Goal: Book appointment/travel/reservation

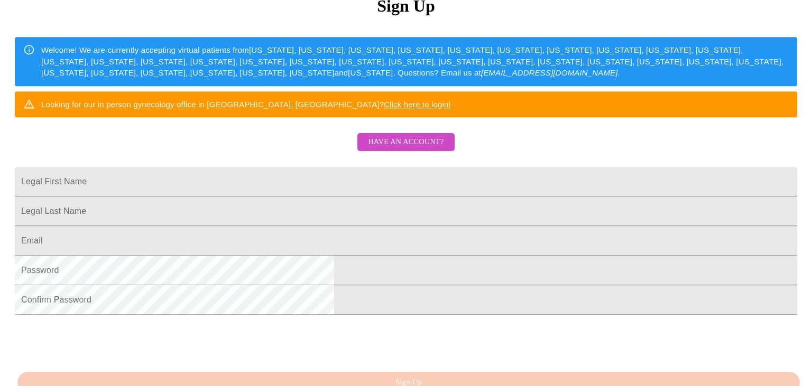
scroll to position [223, 0]
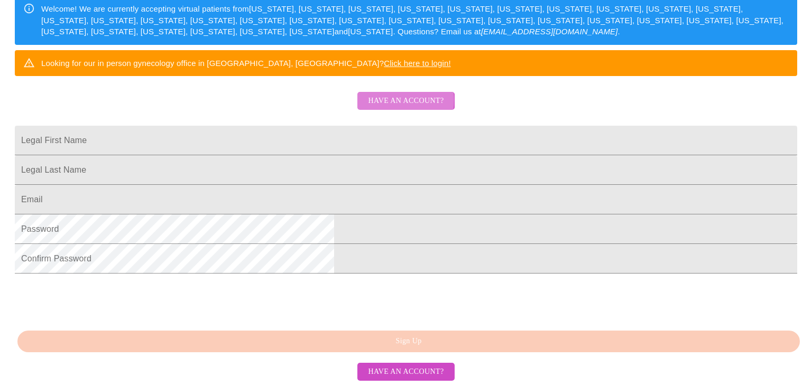
click at [386, 95] on span "Have an account?" at bounding box center [406, 101] width 76 height 13
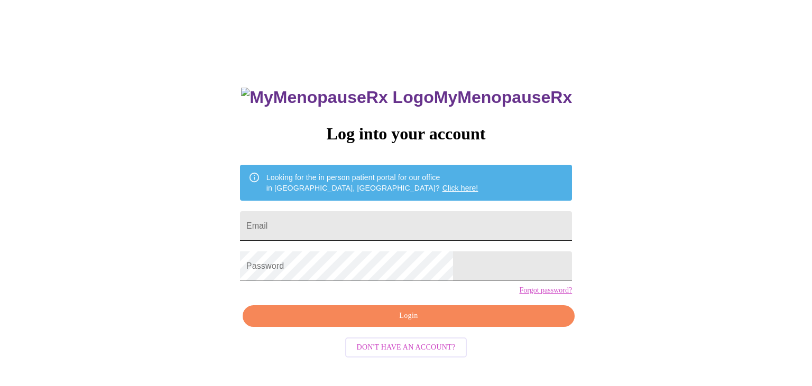
click at [333, 223] on input "Email" at bounding box center [406, 226] width 332 height 30
type input "[EMAIL_ADDRESS][DOMAIN_NAME]"
click at [405, 323] on span "Login" at bounding box center [409, 316] width 308 height 13
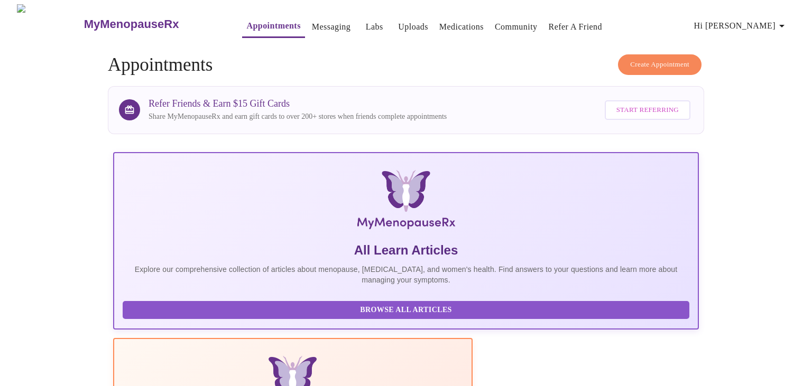
click at [562, 20] on link "Refer a Friend" at bounding box center [576, 27] width 54 height 15
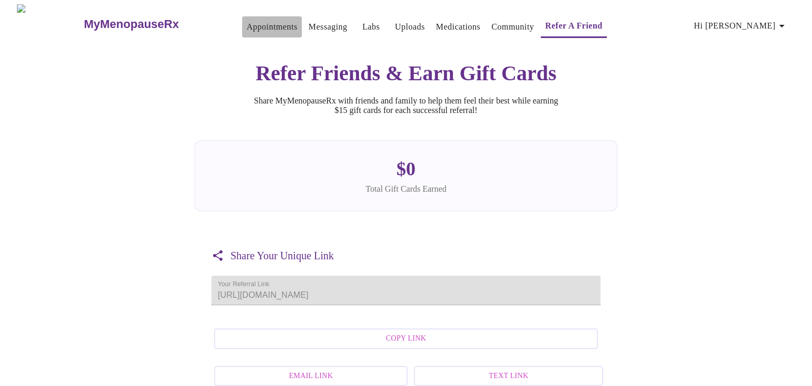
click at [246, 24] on link "Appointments" at bounding box center [271, 27] width 51 height 15
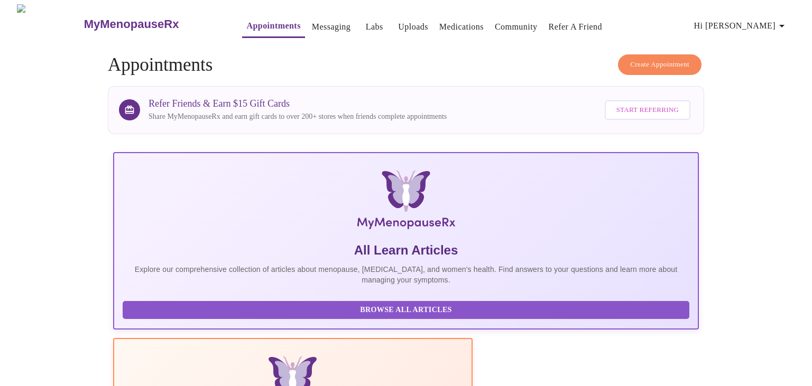
click at [634, 54] on button "Create Appointment" at bounding box center [660, 64] width 84 height 21
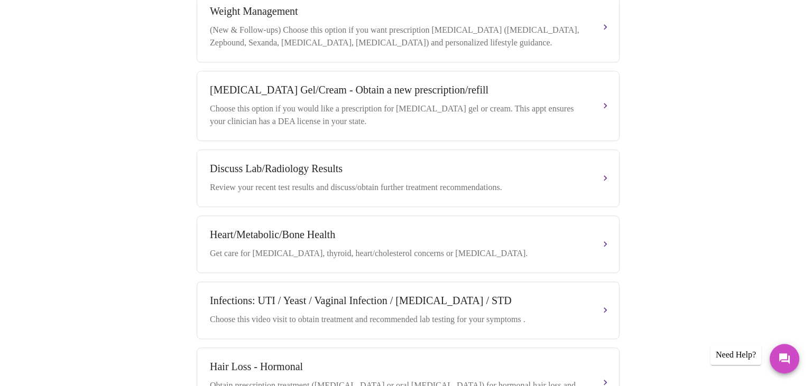
scroll to position [387, 0]
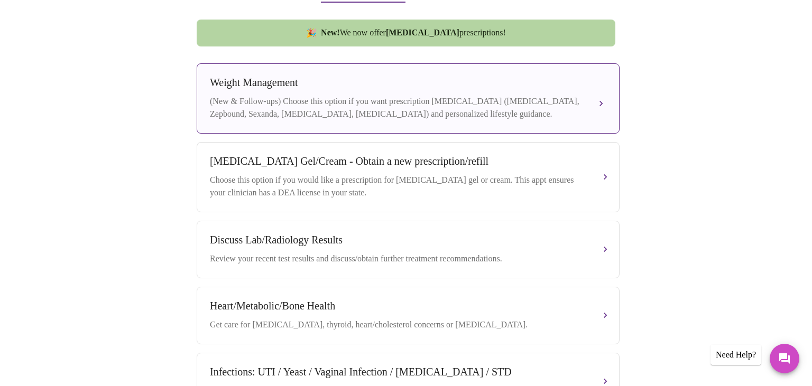
click at [296, 102] on div "(New & Follow-ups) Choose this option if you want prescription [MEDICAL_DATA] (…" at bounding box center [397, 107] width 375 height 25
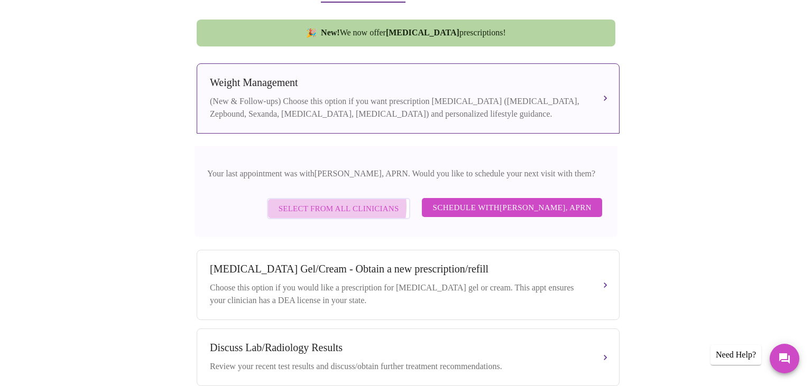
click at [342, 202] on span "Select from All Clinicians" at bounding box center [339, 209] width 121 height 14
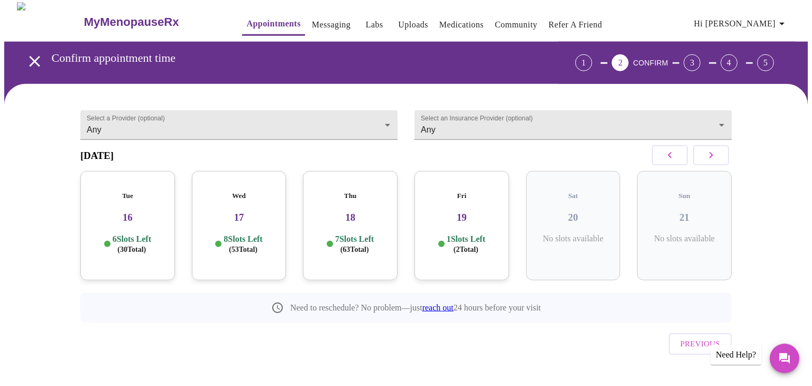
scroll to position [0, 0]
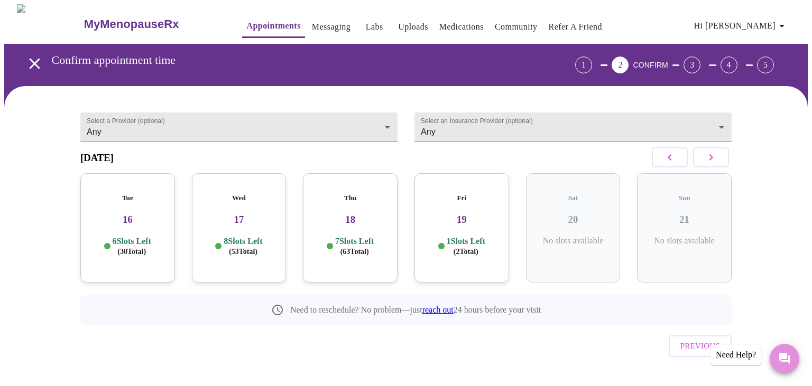
click at [784, 353] on icon "Messages" at bounding box center [784, 359] width 13 height 13
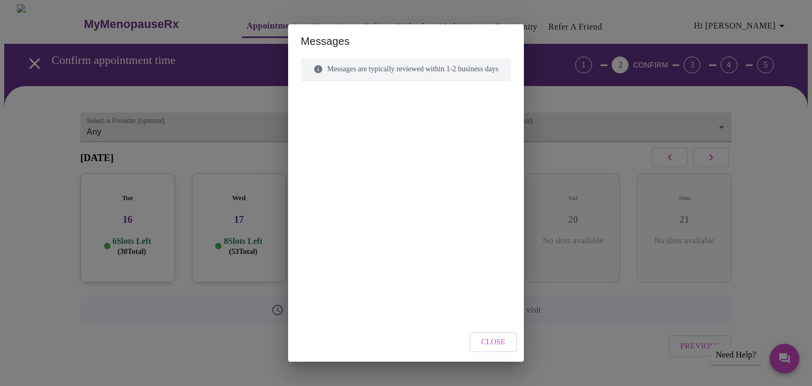
click at [345, 69] on div "Messages are typically reviewed within 1-2 business days" at bounding box center [406, 69] width 210 height 23
click at [496, 347] on span "Close" at bounding box center [493, 342] width 24 height 13
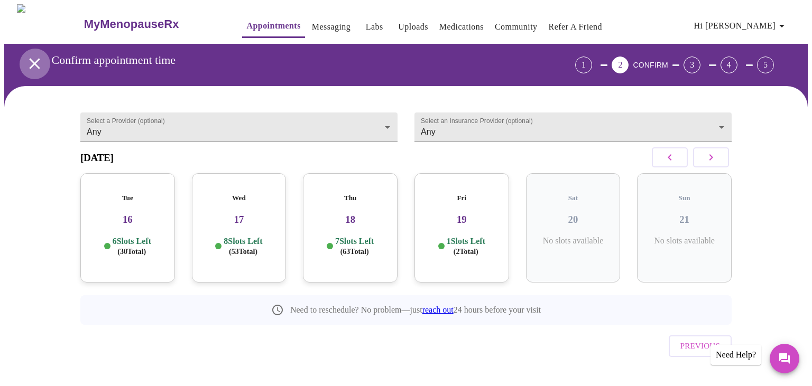
click at [33, 58] on icon "open drawer" at bounding box center [34, 63] width 11 height 11
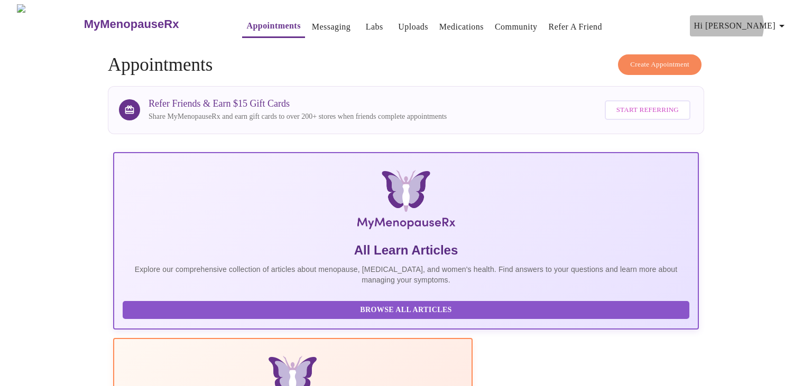
click at [761, 22] on span "Hi [PERSON_NAME]" at bounding box center [741, 26] width 94 height 15
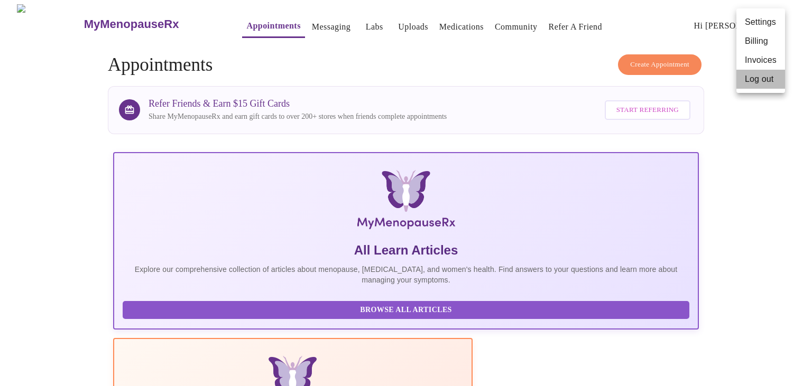
click at [752, 82] on li "Log out" at bounding box center [760, 79] width 49 height 19
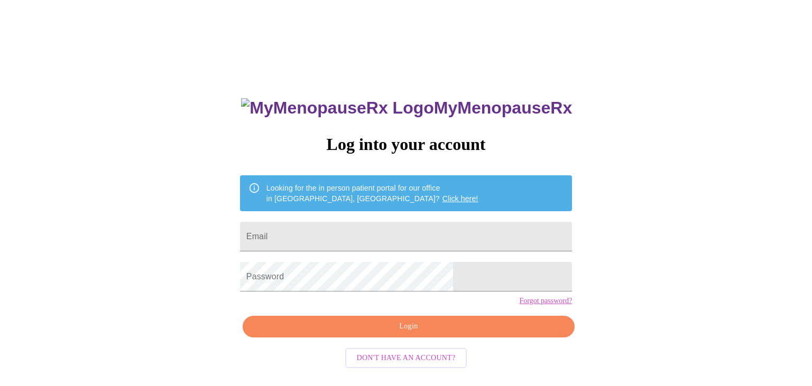
scroll to position [11, 0]
